Goal: Find specific page/section: Find specific page/section

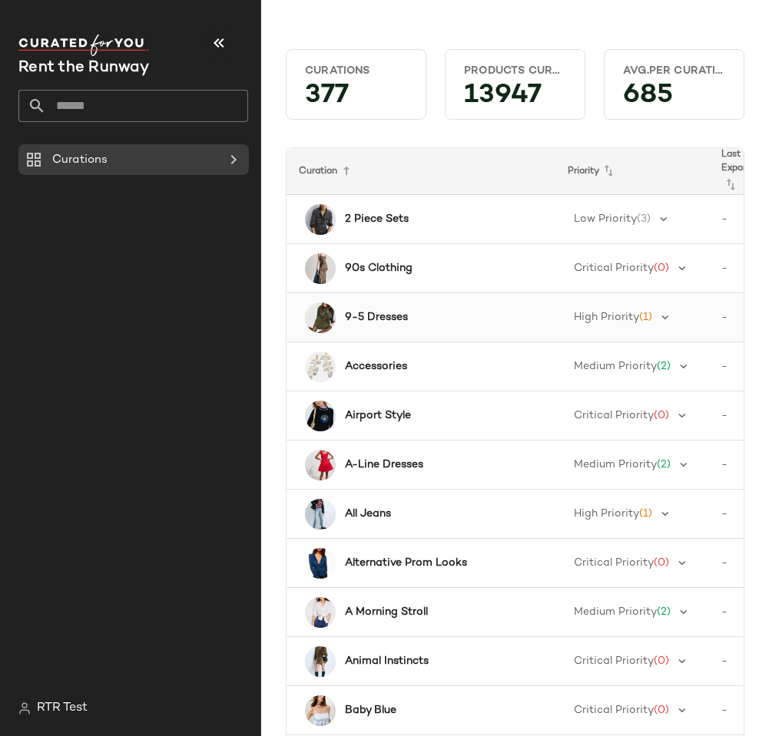
click at [350, 325] on b "9-5 Dresses" at bounding box center [376, 317] width 63 height 16
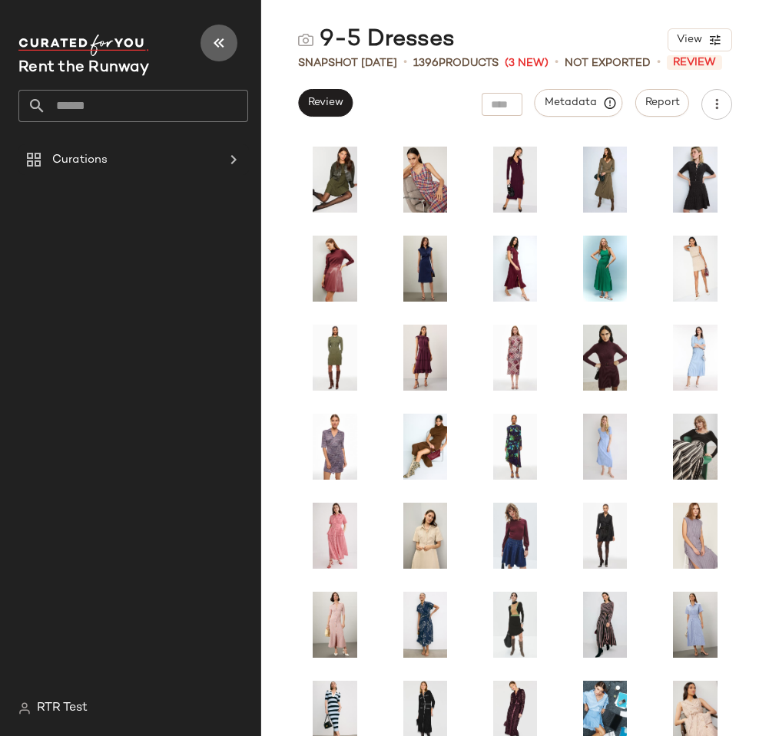
click at [216, 36] on icon "button" at bounding box center [219, 43] width 18 height 18
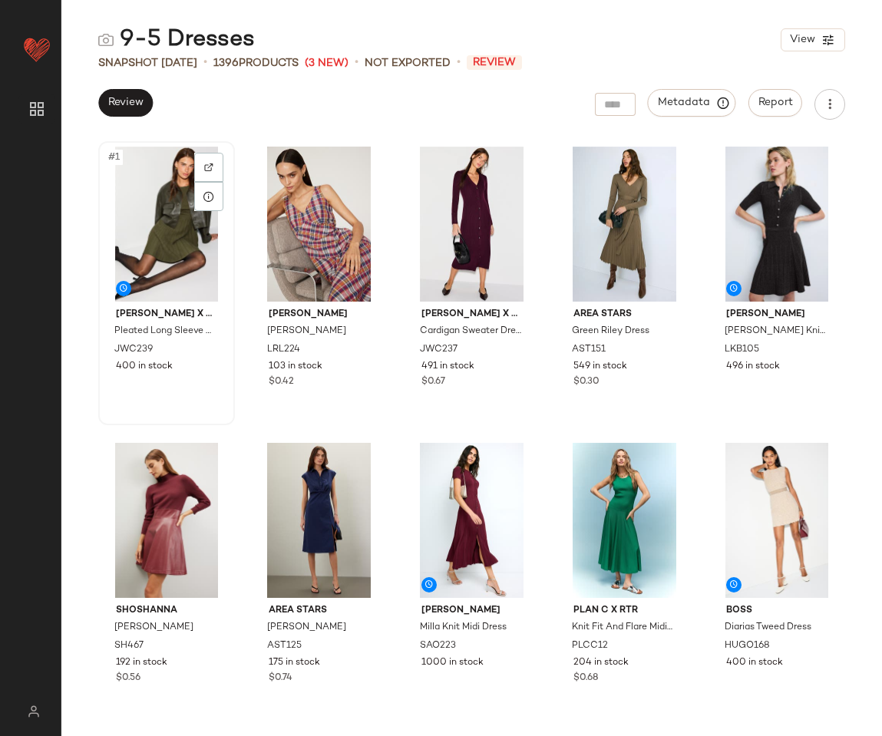
click at [188, 238] on div "#1" at bounding box center [167, 224] width 126 height 155
click at [466, 190] on div "#3" at bounding box center [472, 224] width 126 height 155
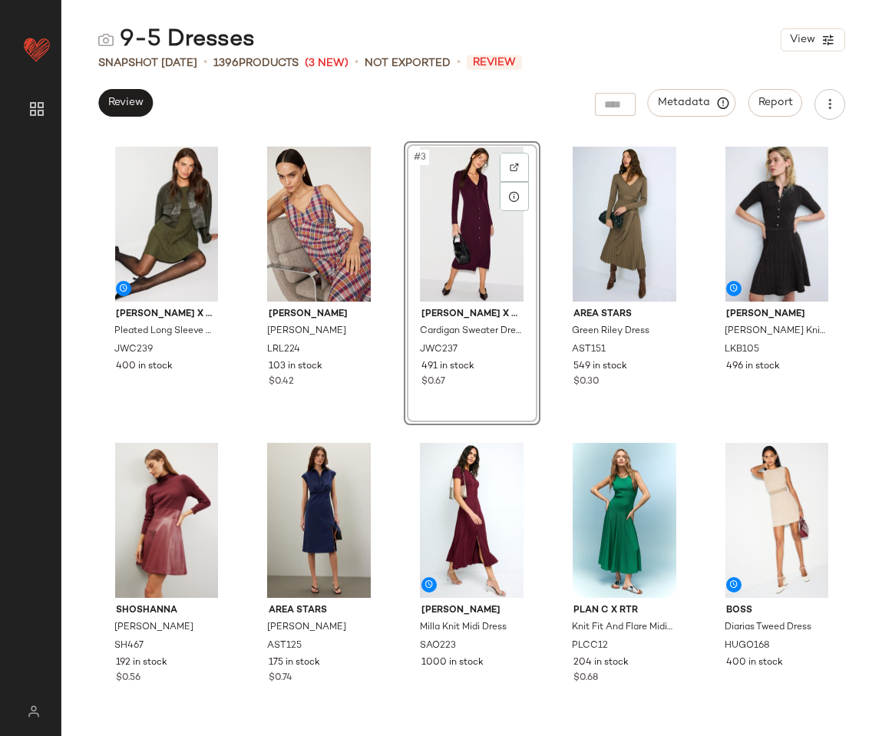
click at [428, 112] on div "Review Metadata Report" at bounding box center [471, 104] width 821 height 31
click at [384, 198] on div "#2 Lauren Ralph Lauren Zakaria Dress LRL224 103 in stock $0.42" at bounding box center [319, 283] width 137 height 284
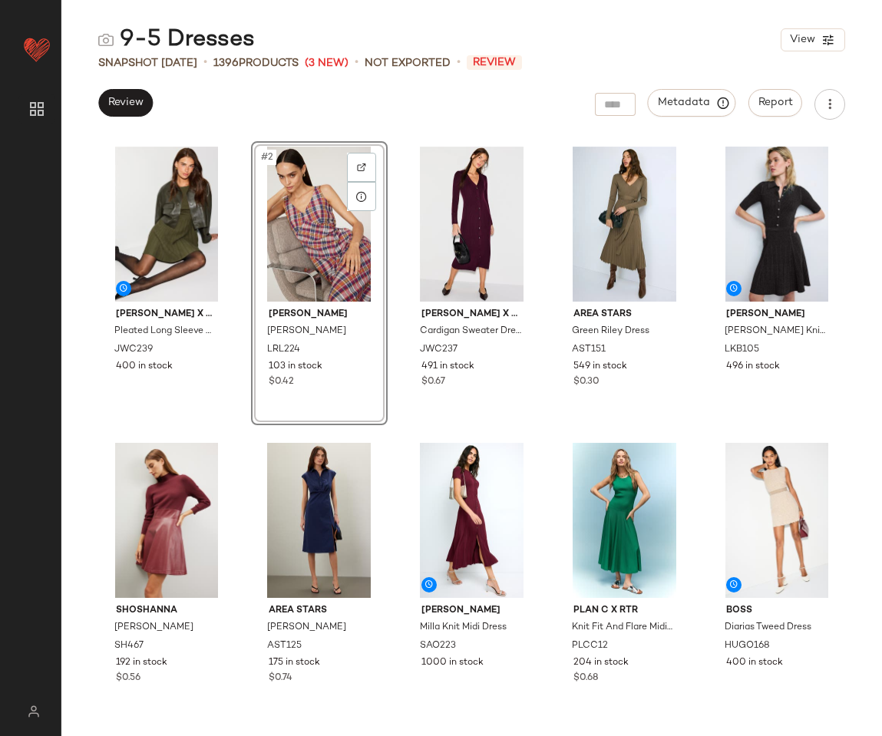
click at [349, 111] on div "Review Metadata Report" at bounding box center [471, 104] width 821 height 31
click at [79, 199] on div "Jason Wu x RTR Pleated Long Sleeve Knit Mini Dress JWC239 400 in stock #2 Laure…" at bounding box center [471, 437] width 821 height 598
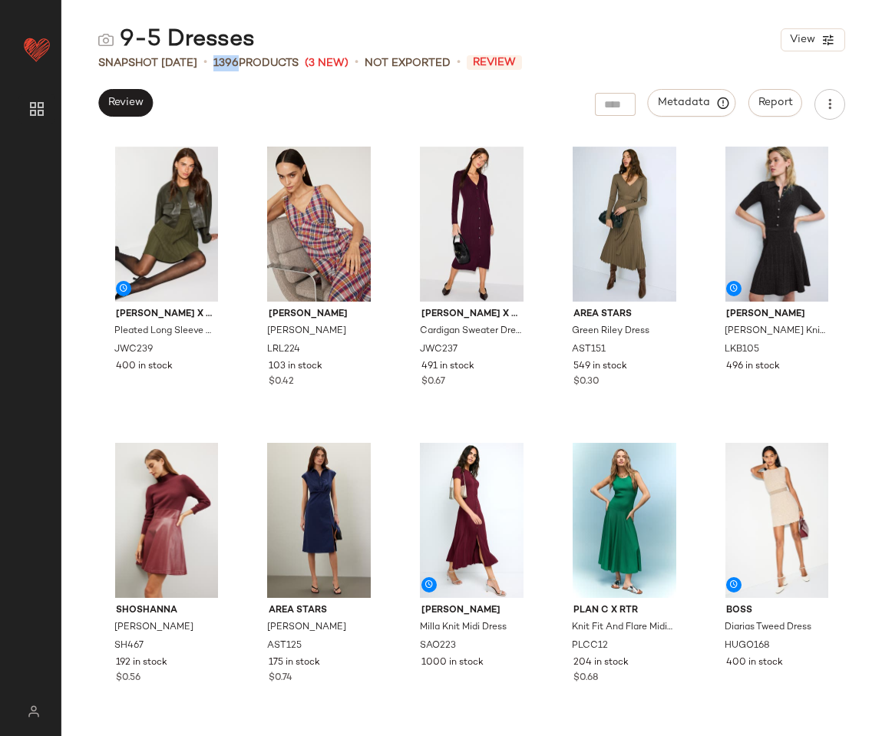
drag, startPoint x: 224, startPoint y: 64, endPoint x: 249, endPoint y: 64, distance: 24.6
click at [249, 64] on div "1396 Products" at bounding box center [255, 63] width 85 height 16
click at [454, 217] on div "#3" at bounding box center [472, 224] width 126 height 155
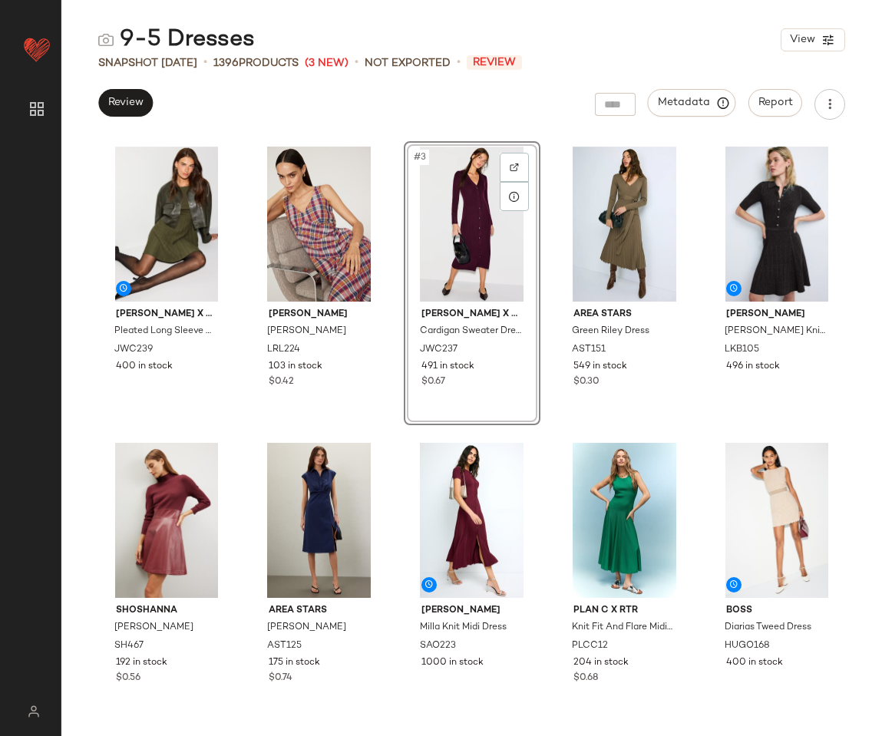
click at [490, 99] on div "Review Metadata Report" at bounding box center [471, 104] width 821 height 31
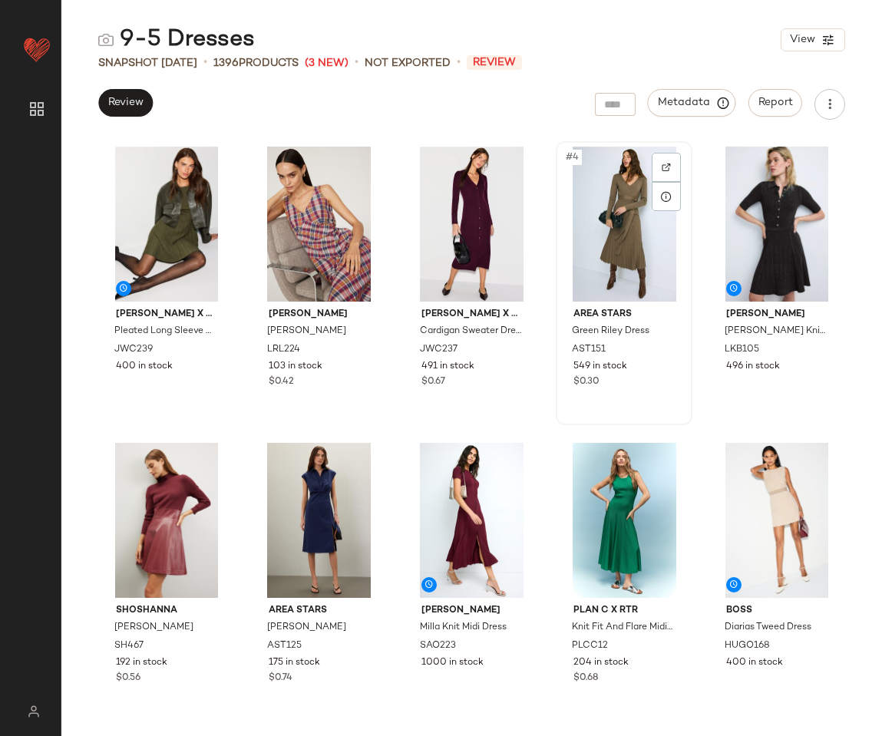
click at [615, 223] on div "#4" at bounding box center [624, 224] width 126 height 155
click at [458, 220] on div "#3" at bounding box center [472, 224] width 126 height 155
click at [583, 227] on div "#4" at bounding box center [624, 224] width 126 height 155
click at [408, 126] on div "9-5 Dresses View Snapshot Oct 7th • 1396 Products (3 New) • Not Exported • Revi…" at bounding box center [471, 381] width 821 height 712
click at [395, 184] on div "Jason Wu x RTR Pleated Long Sleeve Knit Mini Dress JWC239 400 in stock Lauren R…" at bounding box center [471, 438] width 747 height 595
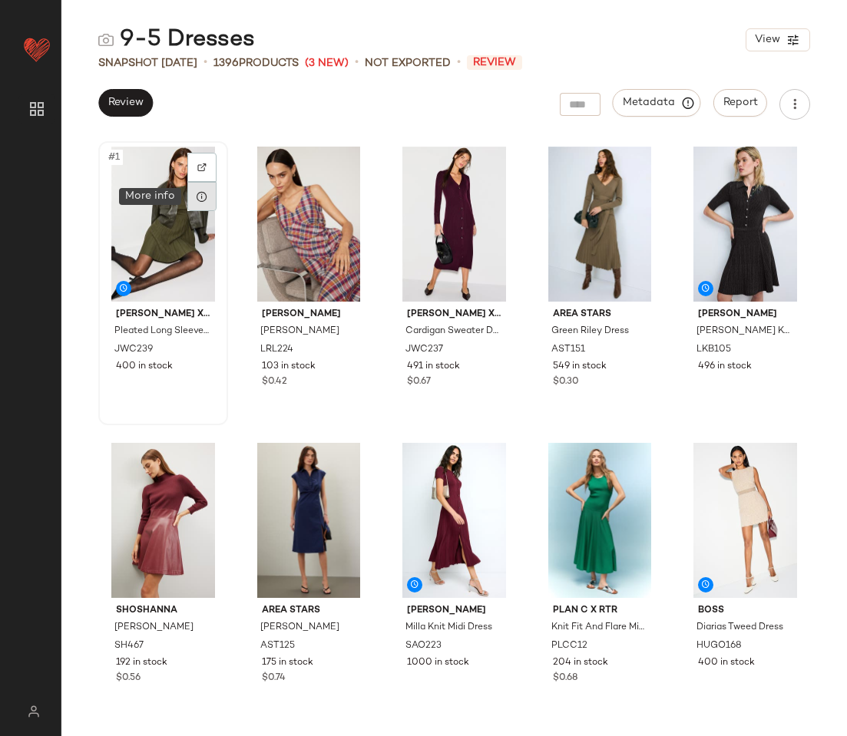
click at [205, 197] on icon at bounding box center [202, 196] width 12 height 12
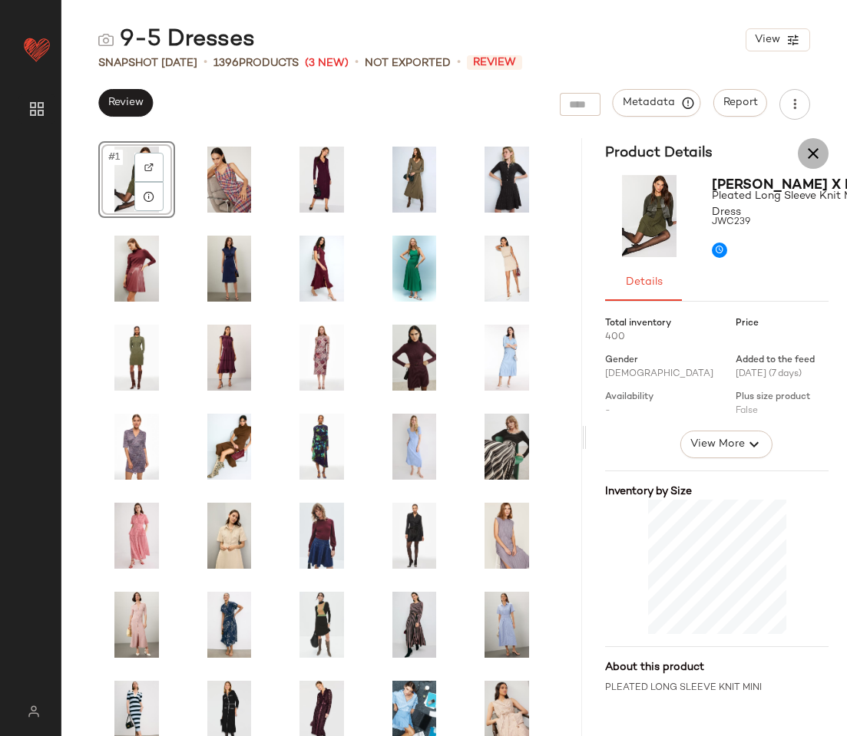
click at [768, 156] on icon "button" at bounding box center [813, 153] width 18 height 18
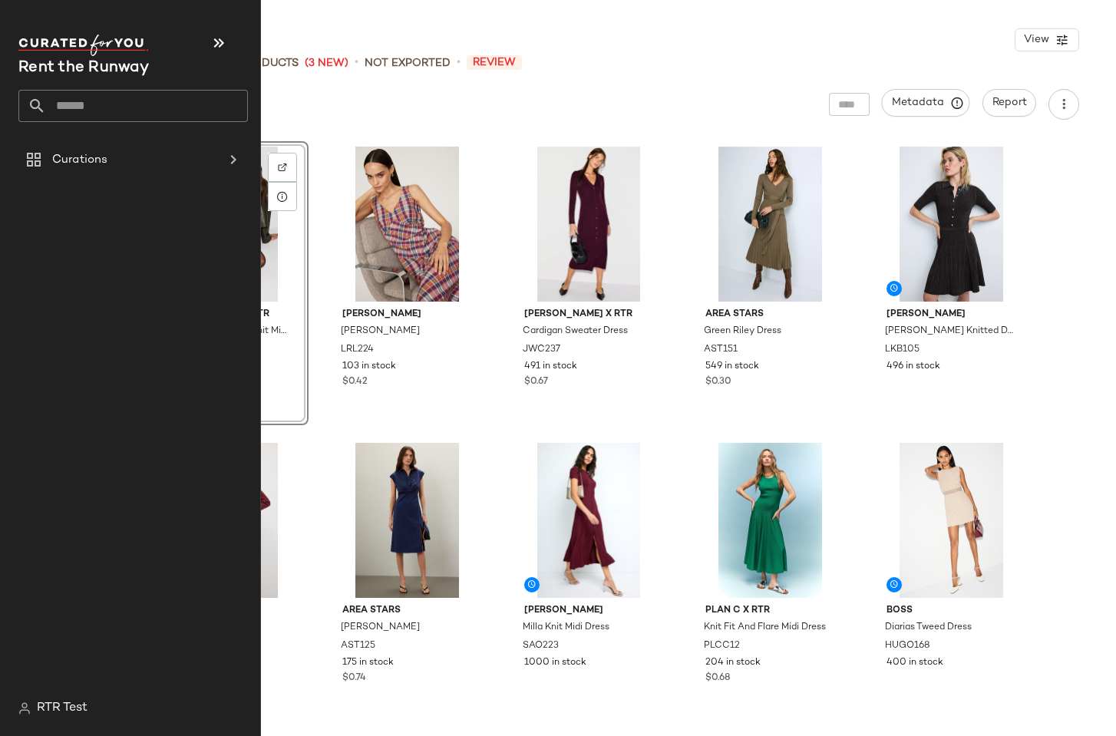
click at [41, 702] on span "RTR Test" at bounding box center [62, 709] width 51 height 18
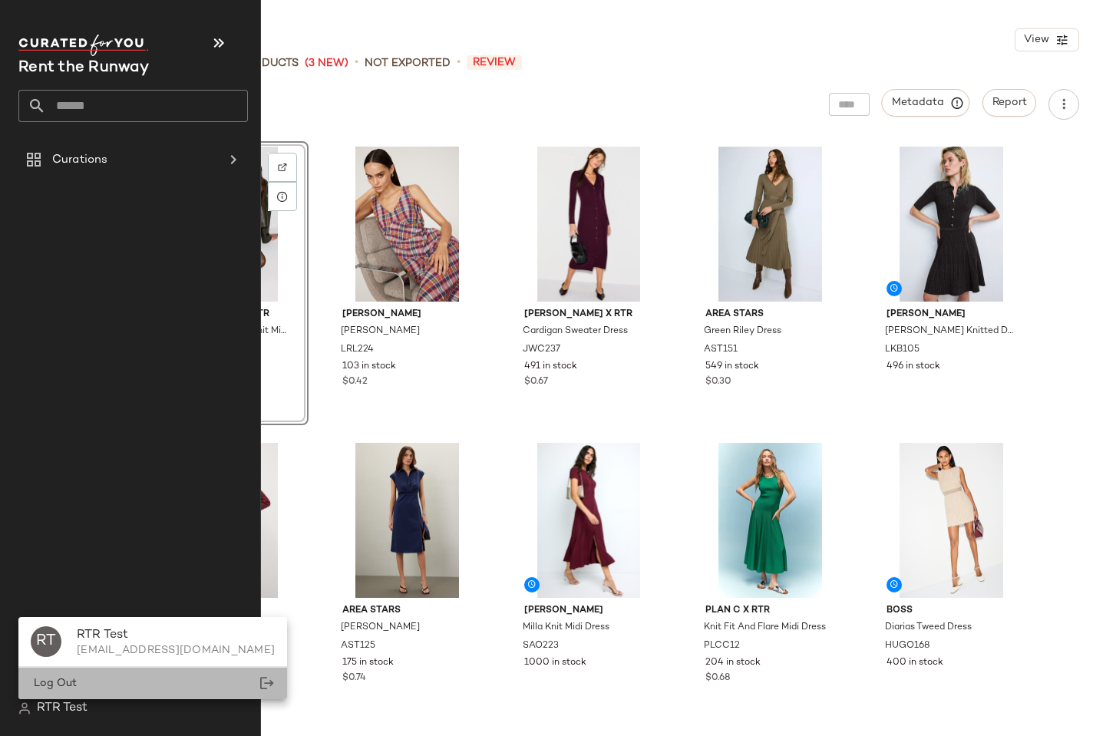
click at [94, 673] on div "Log Out" at bounding box center [152, 683] width 269 height 31
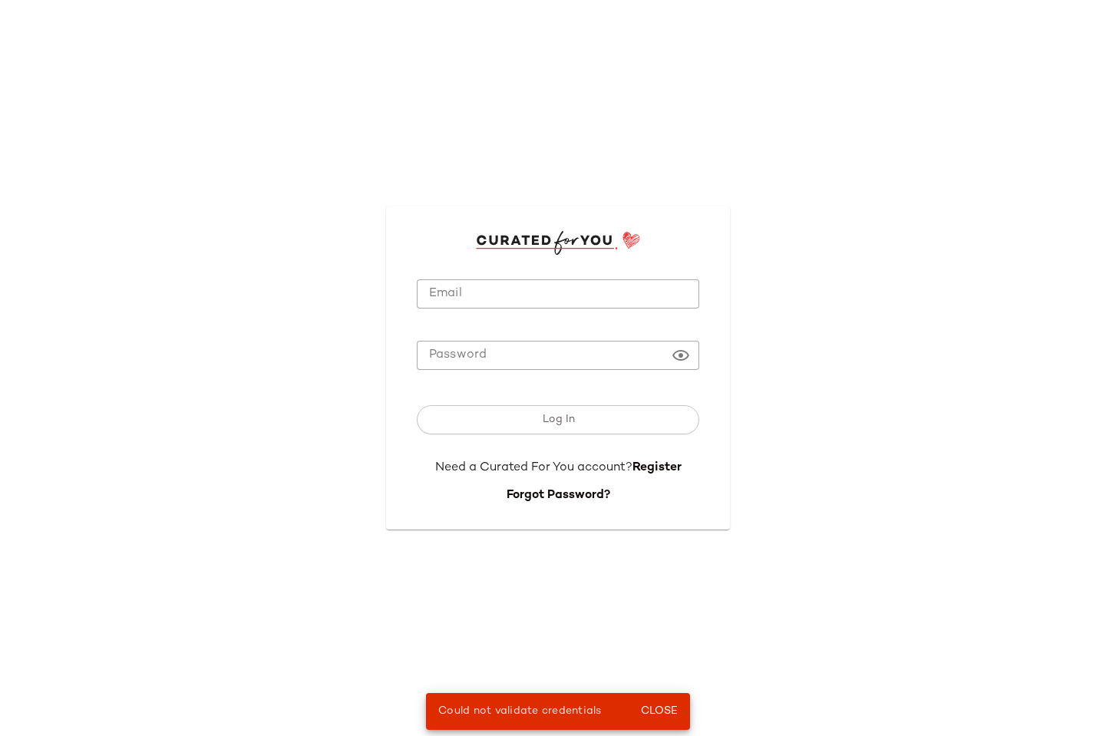
click at [442, 294] on input "Email" at bounding box center [558, 294] width 283 height 30
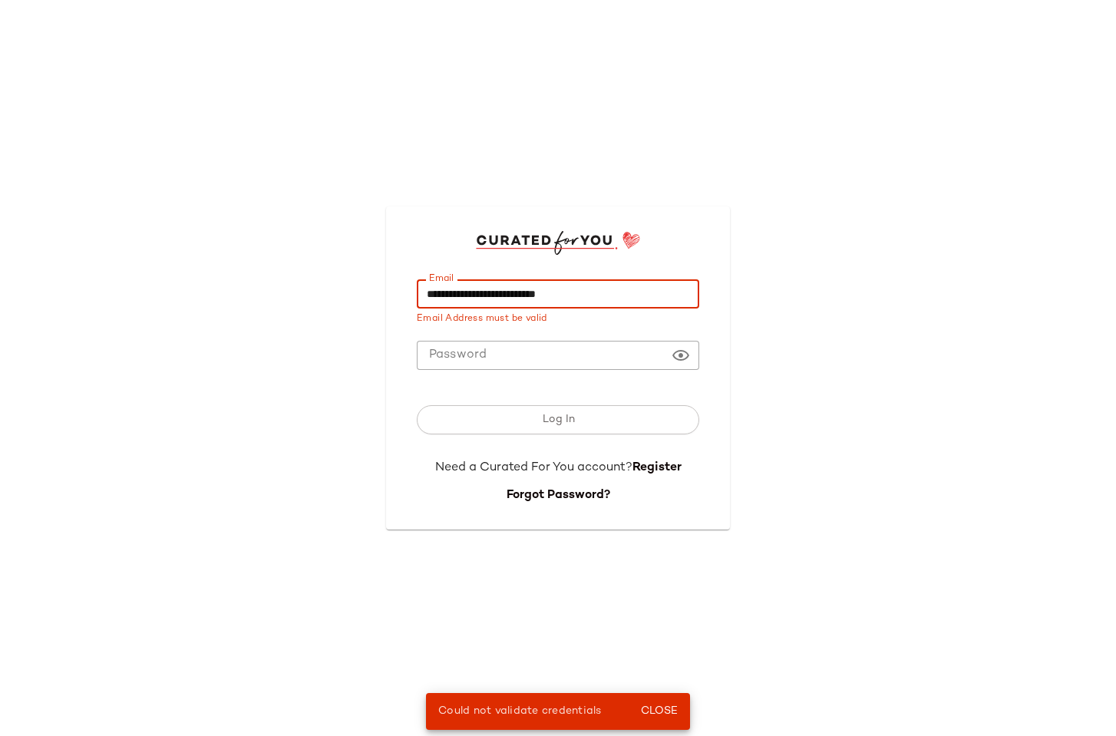
type input "**********"
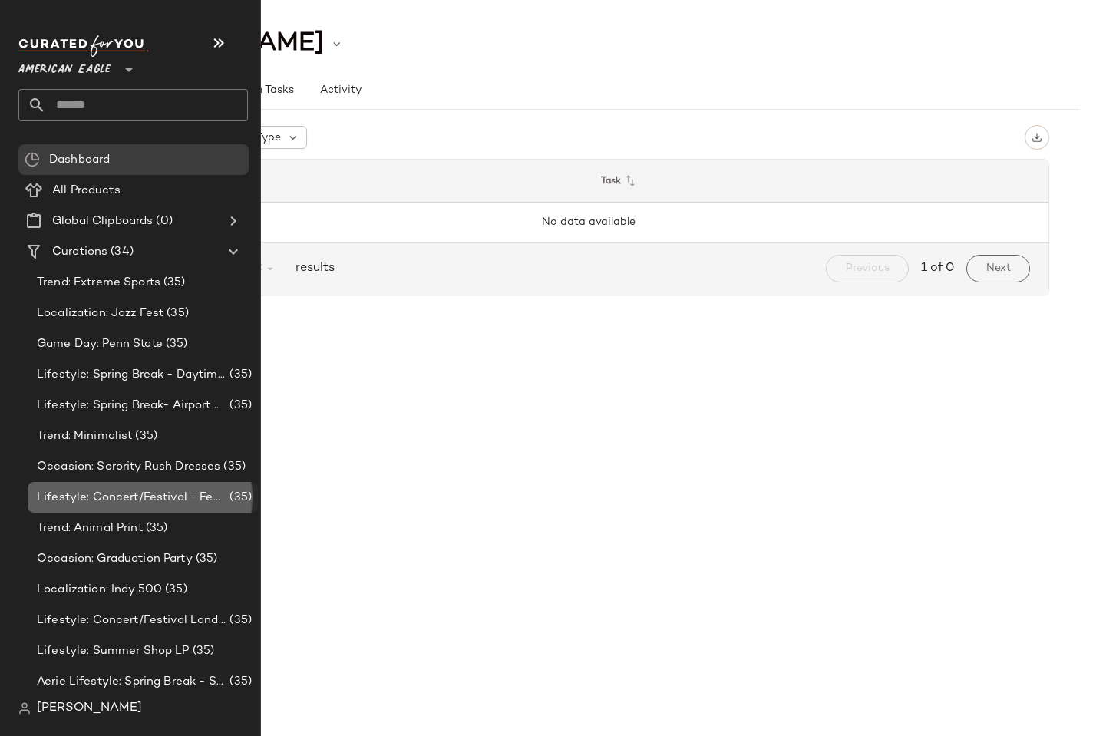
click at [133, 482] on div "Lifestyle: Concert/Festival - Femme (35)" at bounding box center [143, 497] width 230 height 31
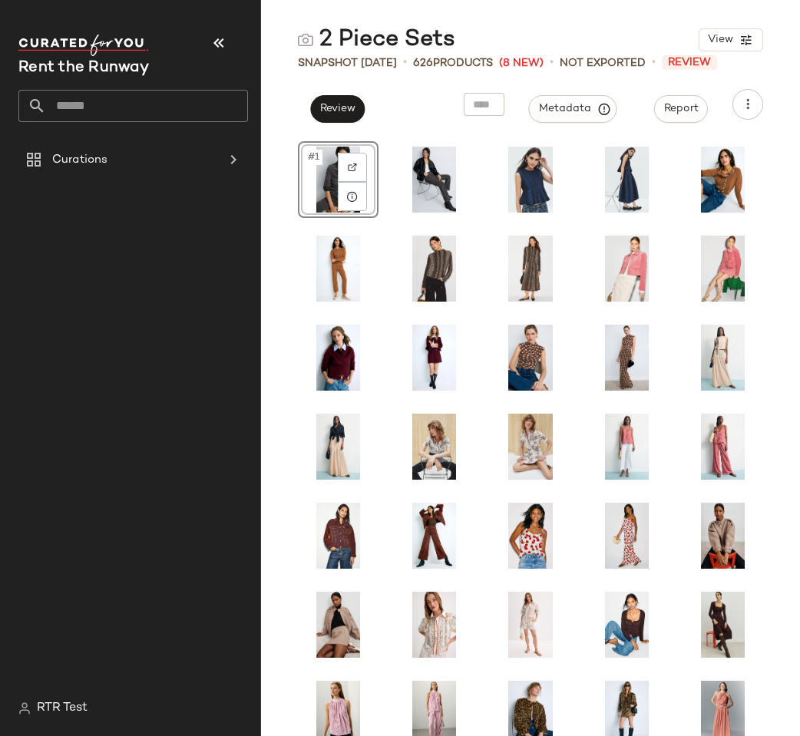
click at [141, 253] on div "Curations" at bounding box center [139, 418] width 242 height 549
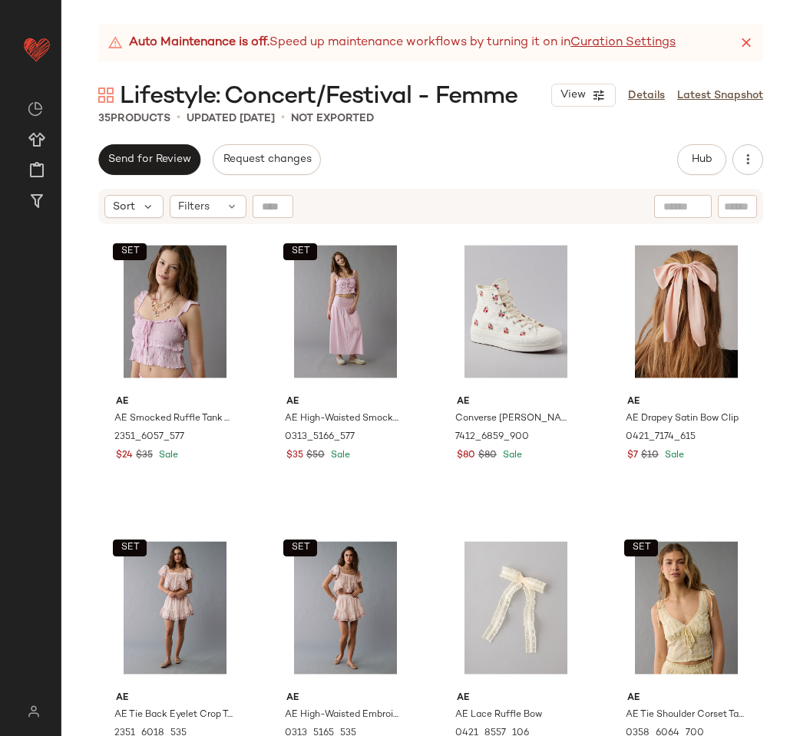
click at [414, 127] on div "Auto Maintenance is off. Speed up maintenance workflows by turning it on in Cur…" at bounding box center [430, 381] width 739 height 712
